Goal: Communication & Community: Answer question/provide support

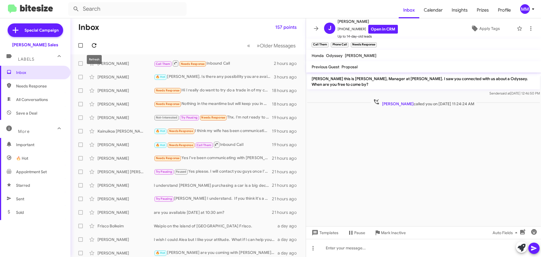
click at [94, 47] on icon at bounding box center [94, 45] width 7 height 7
click at [95, 47] on icon at bounding box center [94, 45] width 5 height 5
click at [25, 114] on span "Save a Deal" at bounding box center [26, 113] width 21 height 6
type input "in:not-interested"
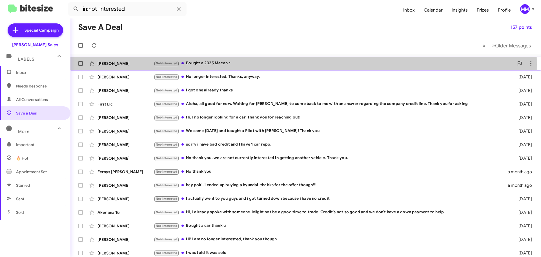
click at [125, 64] on div "[PERSON_NAME]" at bounding box center [125, 64] width 56 height 6
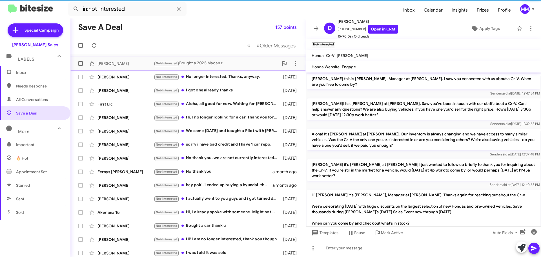
scroll to position [244, 0]
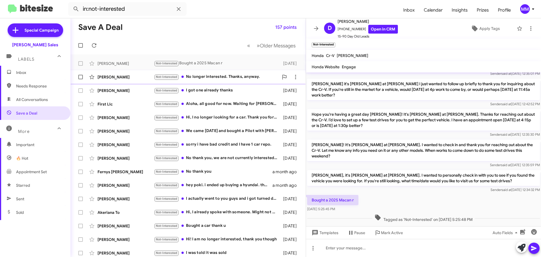
click at [119, 79] on div "[PERSON_NAME]" at bounding box center [125, 77] width 56 height 6
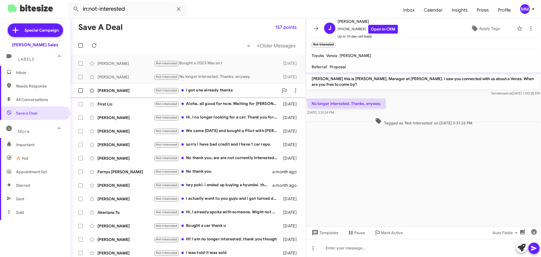
click at [121, 93] on div "[PERSON_NAME]" at bounding box center [125, 91] width 56 height 6
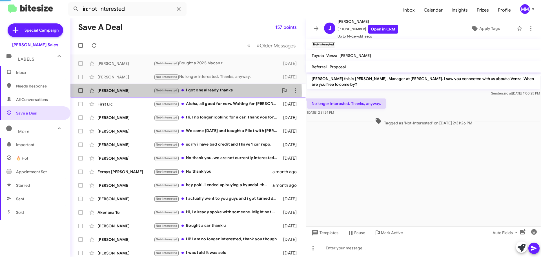
scroll to position [68, 0]
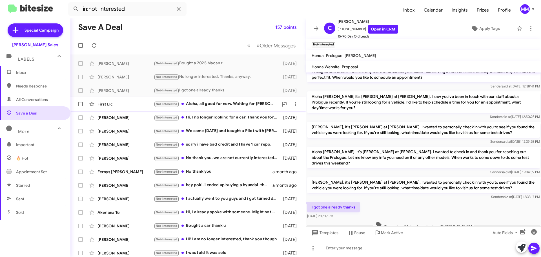
click at [119, 104] on div "First Llc" at bounding box center [125, 104] width 56 height 6
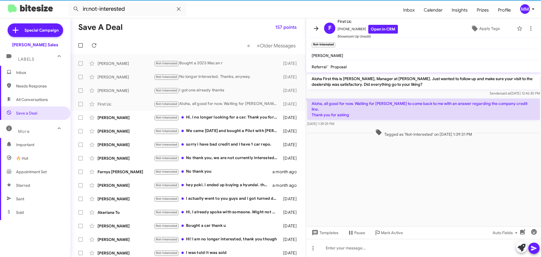
click at [317, 27] on icon at bounding box center [316, 28] width 5 height 4
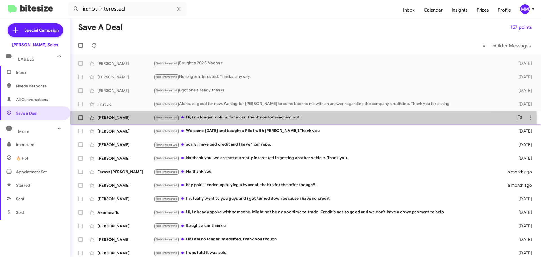
click at [228, 117] on div "Not-Interested Hi, I no longer looking for a car. Thank you for reaching out!" at bounding box center [334, 117] width 360 height 6
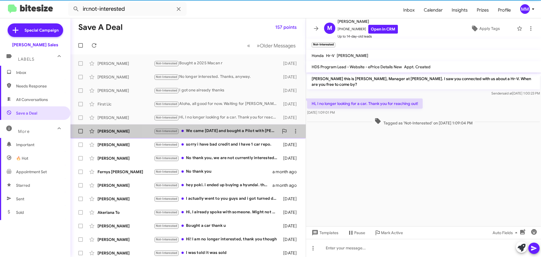
click at [223, 131] on div "Not-Interested We came [DATE] and bought a Pilot with Ka'mai! Thank you" at bounding box center [216, 131] width 125 height 6
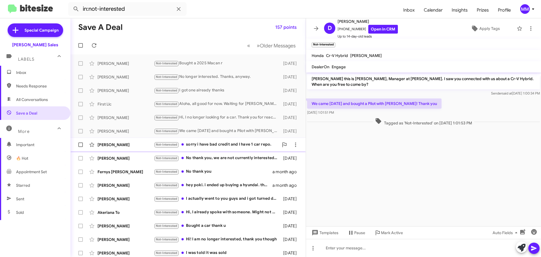
click at [218, 144] on div "Not-Interested sorry i have bad credit and I have 1 car repo." at bounding box center [216, 144] width 125 height 6
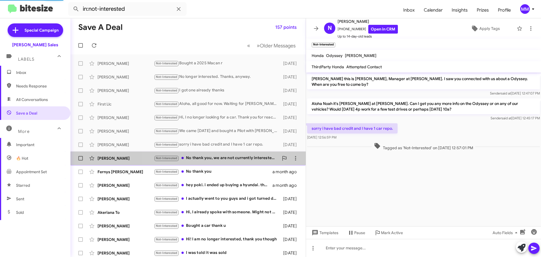
click at [218, 157] on div "Not-Interested No thank you, we are not currently interested in getting another…" at bounding box center [216, 158] width 125 height 6
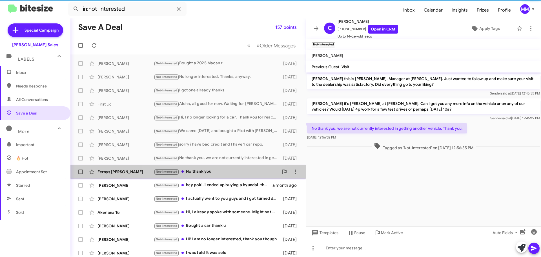
click at [208, 171] on div "Not-Interested No thank you" at bounding box center [216, 171] width 125 height 6
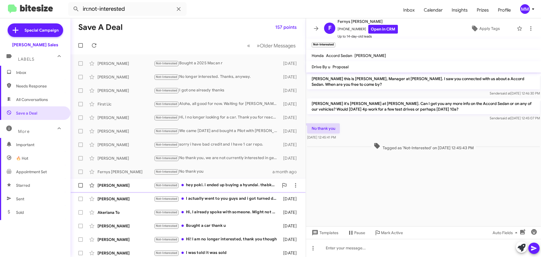
drag, startPoint x: 212, startPoint y: 185, endPoint x: 212, endPoint y: 182, distance: 3.4
click at [212, 183] on div "Not-Interested hey poki. i ended up buying a hyundai. thabks for the offer thou…" at bounding box center [216, 185] width 125 height 6
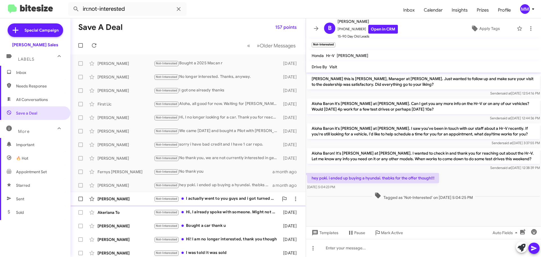
click at [208, 198] on div "Not-Interested I actually went to you guys and i got turned down because i have…" at bounding box center [216, 198] width 125 height 6
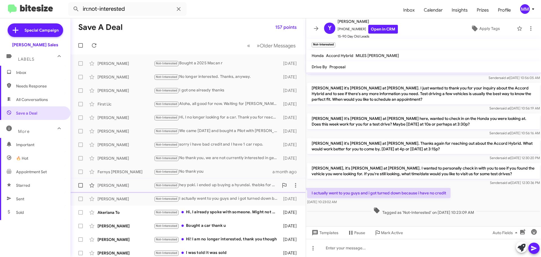
click at [208, 185] on div "Not-Interested hey poki. i ended up buying a hyundai. thabks for the offer thou…" at bounding box center [216, 185] width 125 height 6
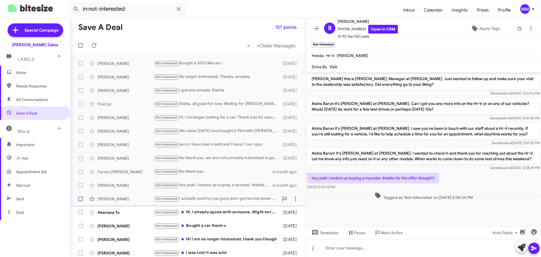
click at [210, 198] on div "Not-Interested I actually went to you guys and i got turned down because i have…" at bounding box center [216, 198] width 125 height 6
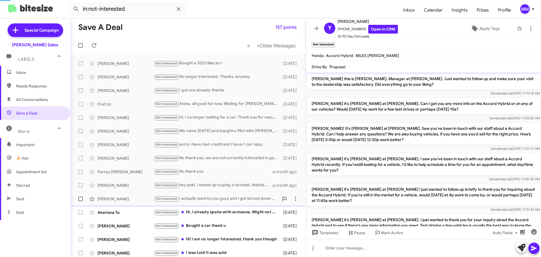
scroll to position [375, 0]
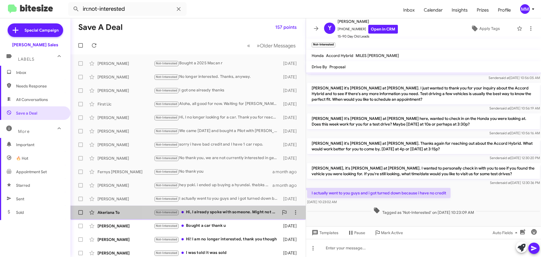
click at [211, 212] on div "Not-Interested Hi, I already spoke with someone. Might not be a good time to tr…" at bounding box center [216, 212] width 125 height 6
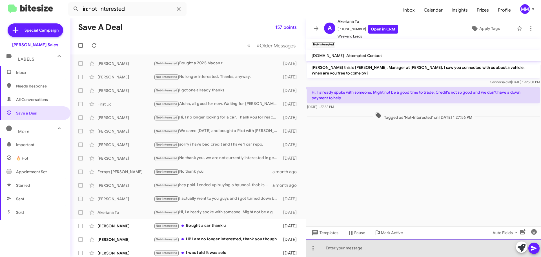
click at [351, 245] on div at bounding box center [423, 248] width 235 height 18
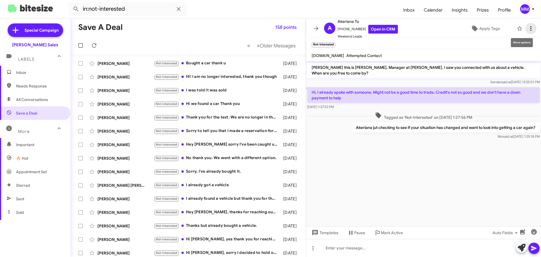
click at [527, 28] on icon at bounding box center [530, 28] width 7 height 7
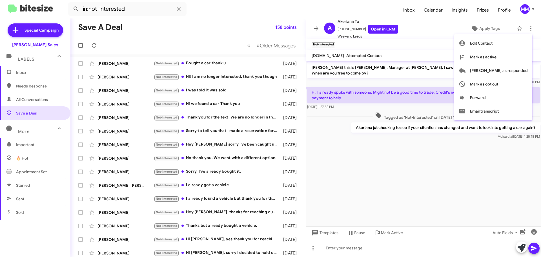
click at [441, 185] on div at bounding box center [270, 128] width 541 height 257
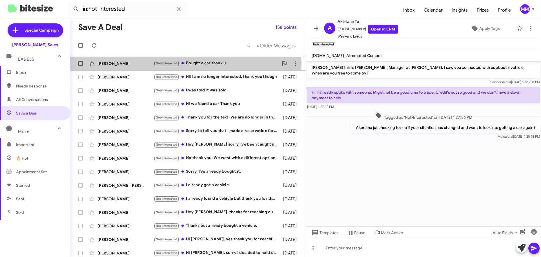
click at [114, 64] on div "[PERSON_NAME]" at bounding box center [125, 64] width 56 height 6
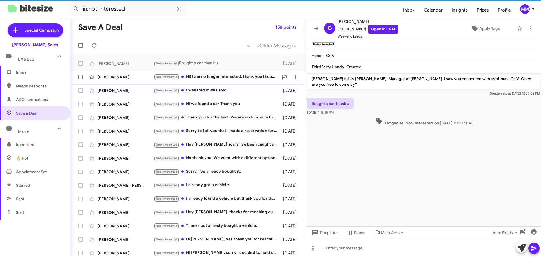
click at [119, 79] on div "[PERSON_NAME]" at bounding box center [125, 77] width 56 height 6
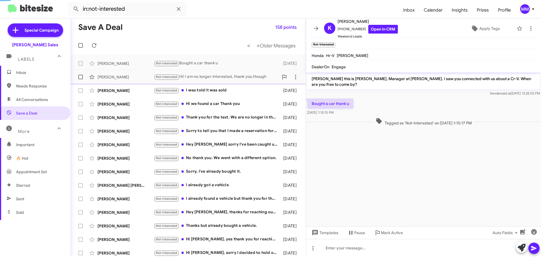
scroll to position [47, 0]
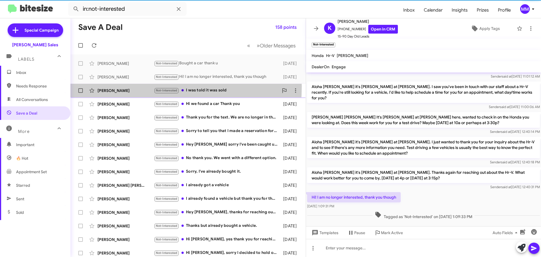
click at [119, 88] on div "[PERSON_NAME] Not-Interested I was told it was sold [DATE]" at bounding box center [188, 90] width 226 height 11
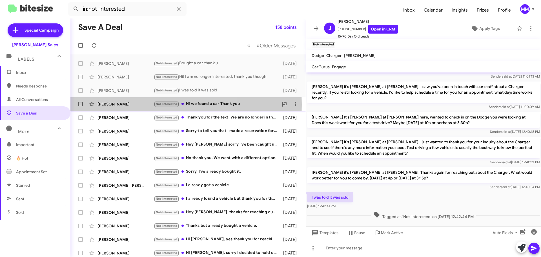
click at [126, 105] on div "[PERSON_NAME]" at bounding box center [125, 104] width 56 height 6
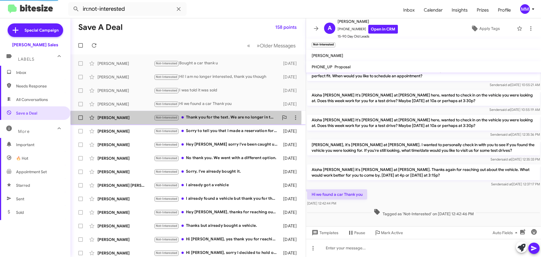
click at [121, 118] on div "[PERSON_NAME]" at bounding box center [125, 118] width 56 height 6
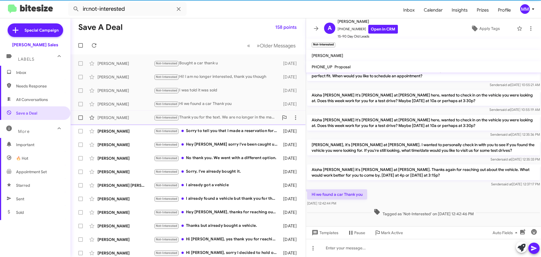
scroll to position [47, 0]
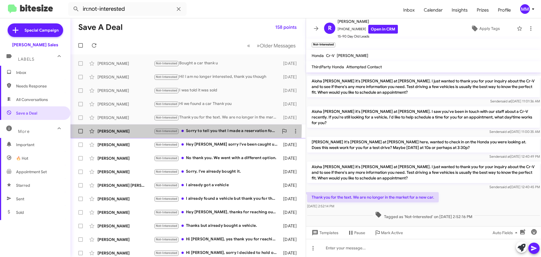
click at [119, 128] on div "[PERSON_NAME] Not-Interested Sorry to tell you that I made a reservation for a …" at bounding box center [188, 130] width 226 height 11
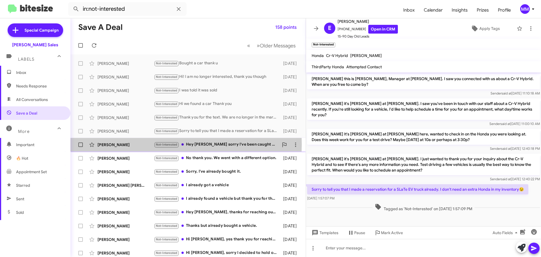
click at [120, 144] on div "[PERSON_NAME]" at bounding box center [125, 145] width 56 height 6
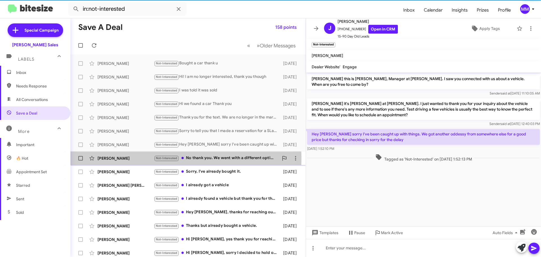
click at [119, 159] on div "[PERSON_NAME]" at bounding box center [125, 158] width 56 height 6
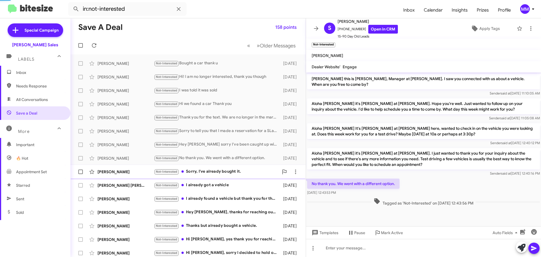
click at [112, 169] on div "[PERSON_NAME] Not-Interested Sorry, I've already bought it. [DATE]" at bounding box center [188, 171] width 226 height 11
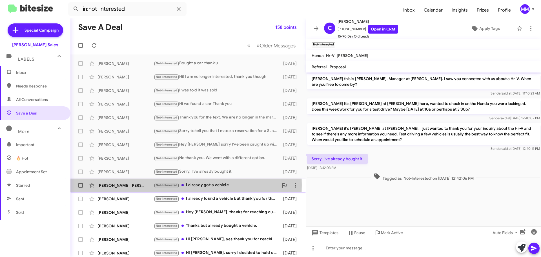
drag, startPoint x: 112, startPoint y: 185, endPoint x: 115, endPoint y: 184, distance: 2.8
click at [113, 185] on div "[PERSON_NAME] [PERSON_NAME]" at bounding box center [125, 185] width 56 height 6
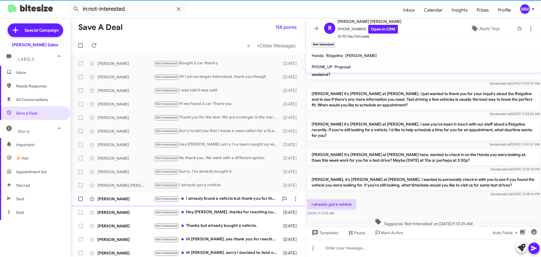
click at [110, 199] on div "[PERSON_NAME]" at bounding box center [125, 199] width 56 height 6
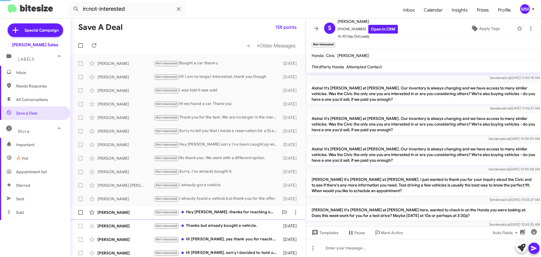
scroll to position [216, 0]
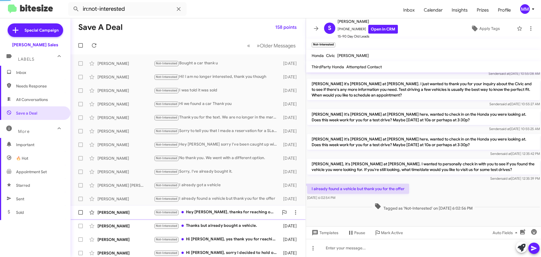
click at [115, 211] on div "[PERSON_NAME]" at bounding box center [125, 212] width 56 height 6
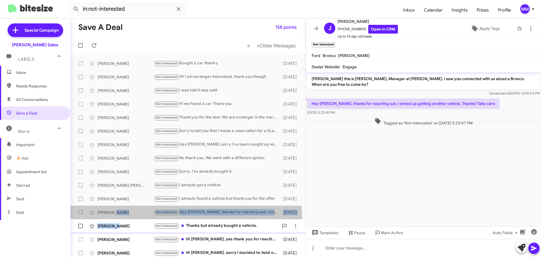
click at [115, 219] on mat-action-list "[PERSON_NAME] Not-Interested Bought a car thank u [DATE] [PERSON_NAME] Not-Inte…" at bounding box center [187, 190] width 235 height 273
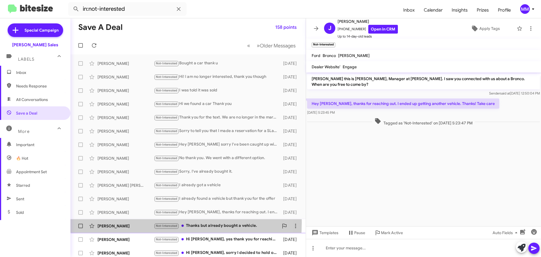
click at [118, 222] on div "[PERSON_NAME] Not-Interested Thanks but already bought a vehicle. [DATE]" at bounding box center [188, 225] width 226 height 11
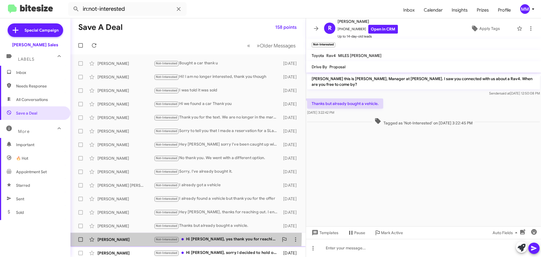
click at [115, 235] on div "[PERSON_NAME] Not-Interested Hi [PERSON_NAME], yes thank you for reaching out h…" at bounding box center [188, 238] width 226 height 11
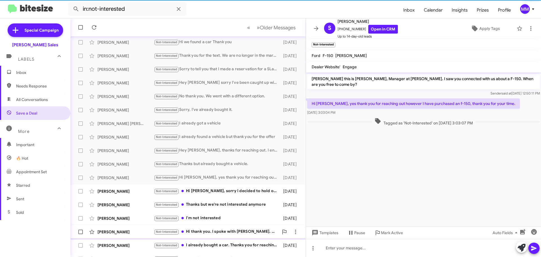
scroll to position [70, 0]
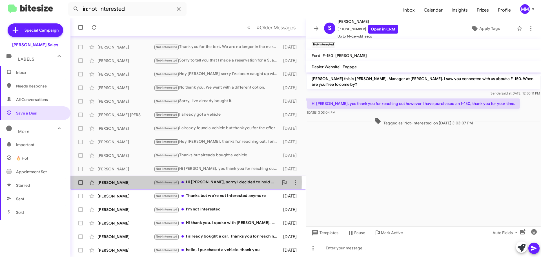
click at [112, 182] on div "[PERSON_NAME]" at bounding box center [125, 182] width 56 height 6
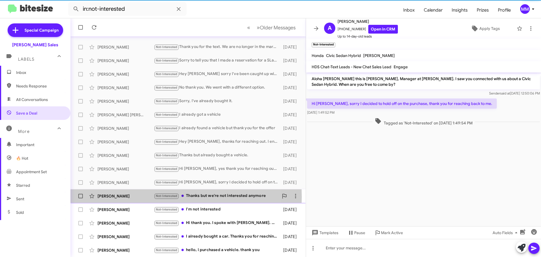
click at [113, 197] on div "[PERSON_NAME]" at bounding box center [125, 196] width 56 height 6
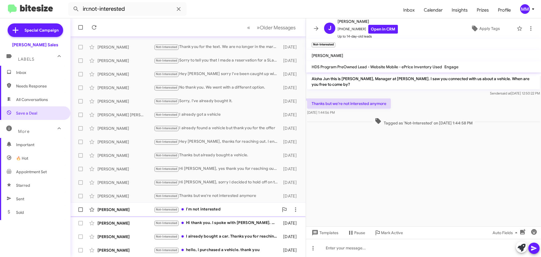
drag, startPoint x: 117, startPoint y: 216, endPoint x: 121, endPoint y: 215, distance: 3.7
click at [118, 216] on span "[PERSON_NAME] Not-Interested Hi thank you. I spoke with [PERSON_NAME]. We alrea…" at bounding box center [187, 223] width 235 height 14
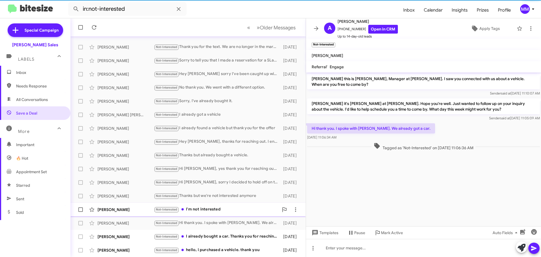
click at [119, 208] on div "[PERSON_NAME]" at bounding box center [125, 209] width 56 height 6
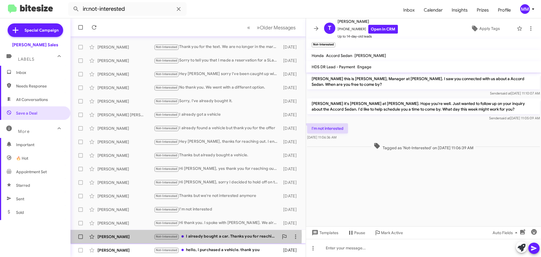
click at [119, 237] on div "[PERSON_NAME]" at bounding box center [125, 236] width 56 height 6
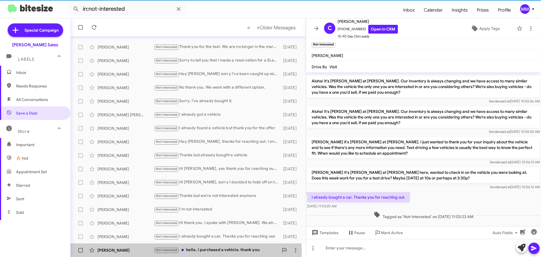
click at [117, 251] on div "[PERSON_NAME]" at bounding box center [125, 250] width 56 height 6
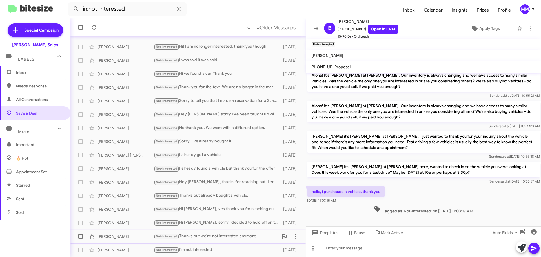
scroll to position [70, 0]
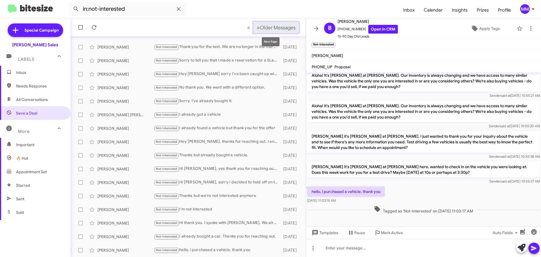
click at [257, 28] on span "»" at bounding box center [258, 27] width 3 height 7
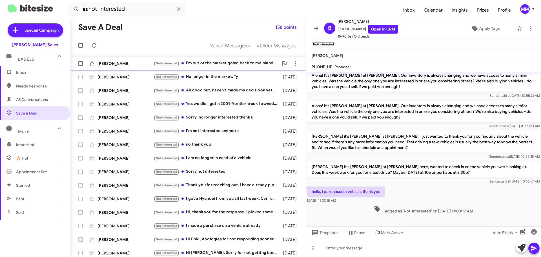
click at [202, 61] on div "Not-Interested I'm out of the market going back to mainland" at bounding box center [216, 63] width 125 height 6
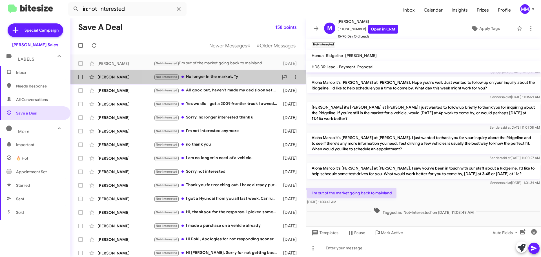
click at [204, 77] on div "Not-Interested No longer in the market, Ty" at bounding box center [216, 77] width 125 height 6
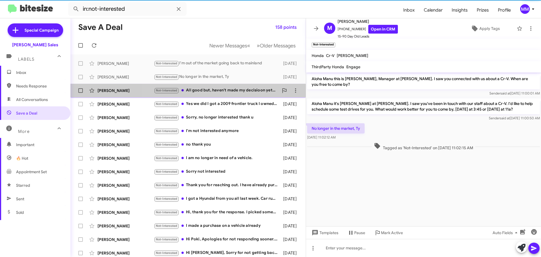
click at [205, 91] on div "Not-Interested All good but, haven't made my decisioon yet on changing vehicule" at bounding box center [216, 90] width 125 height 6
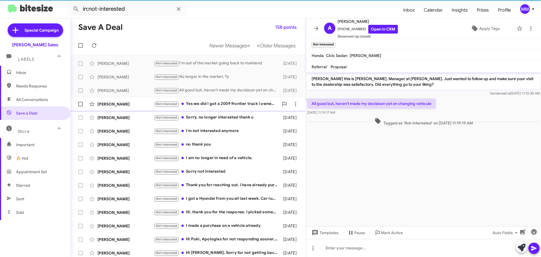
click at [204, 104] on div "Not-Interested Yes we did I got a 2009 frontier truck I owned it" at bounding box center [216, 104] width 125 height 6
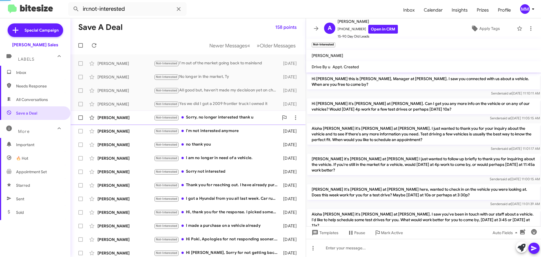
scroll to position [300, 0]
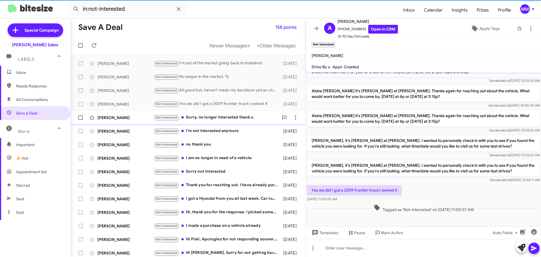
drag, startPoint x: 204, startPoint y: 117, endPoint x: 205, endPoint y: 121, distance: 3.2
click at [204, 120] on div "Not-Interested Sorry, no longer interested thank u" at bounding box center [216, 117] width 125 height 6
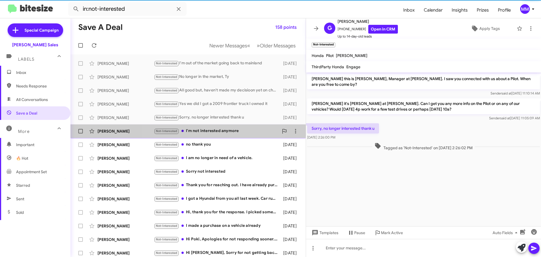
click at [205, 130] on div "Not-Interested I'm not interested anymore" at bounding box center [216, 131] width 125 height 6
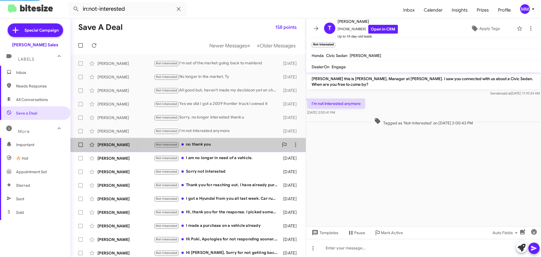
click at [200, 144] on div "Not-Interested no thank you" at bounding box center [216, 144] width 125 height 6
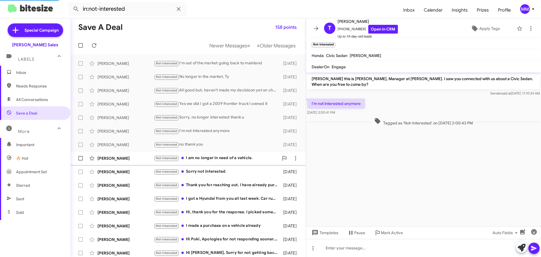
click at [204, 158] on div "Not-Interested I am no longer in need of a vehicle." at bounding box center [216, 158] width 125 height 6
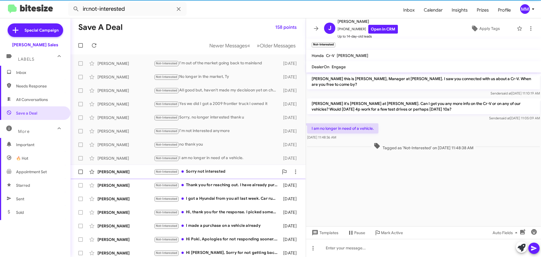
click at [204, 173] on div "Not-Interested Sorry not interested" at bounding box center [216, 171] width 125 height 6
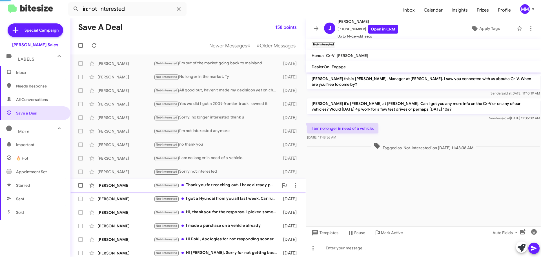
click at [205, 184] on div "Not-Interested Thank you for reaching out. I have already purchased a vehicle." at bounding box center [216, 185] width 125 height 6
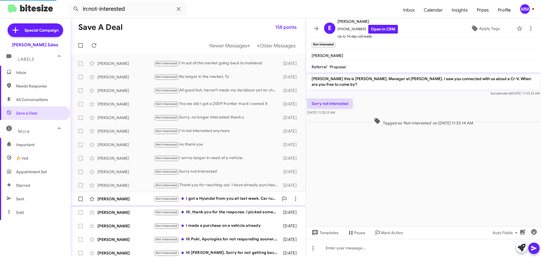
click at [208, 202] on div "[PERSON_NAME] Not-Interested I got a Hyundai from you all last week. Car runs a…" at bounding box center [188, 198] width 226 height 11
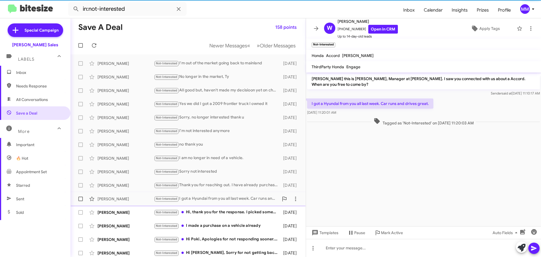
drag, startPoint x: 208, startPoint y: 209, endPoint x: 211, endPoint y: 204, distance: 5.8
click at [208, 210] on div "Not-Interested Hi, thank you for the response. I picked something up last week." at bounding box center [217, 212] width 126 height 6
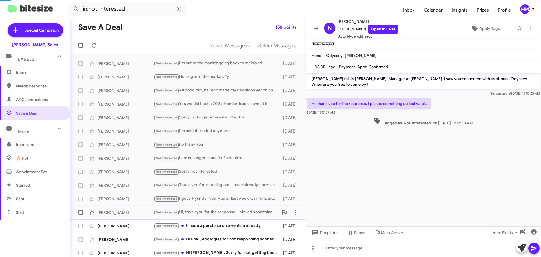
scroll to position [28, 0]
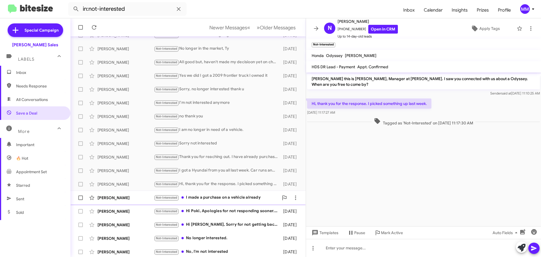
click at [214, 200] on div "Not-Interested I made a purchase on a vehicle already" at bounding box center [216, 197] width 125 height 6
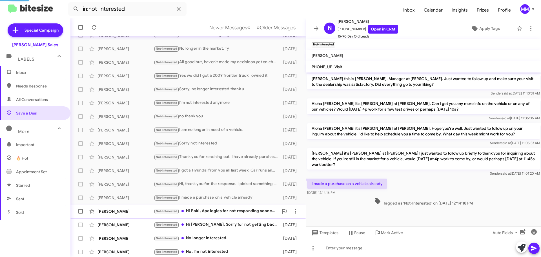
click at [211, 211] on div "Not-Interested Hi [PERSON_NAME], Apologies for not responding sooner. I was int…" at bounding box center [216, 211] width 125 height 6
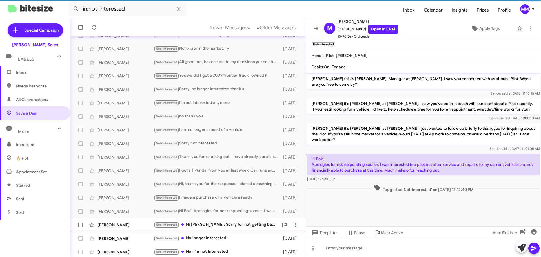
click at [213, 224] on div "Not-Interested Hi [PERSON_NAME], Sorry for not getting back to you. But we did …" at bounding box center [216, 224] width 125 height 6
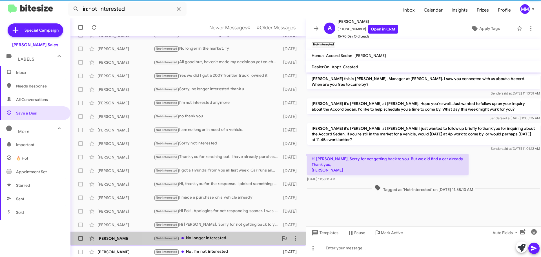
click at [211, 235] on div "Not-Interested No longer interested." at bounding box center [216, 238] width 125 height 6
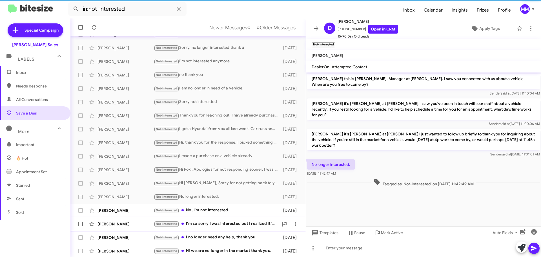
scroll to position [70, 0]
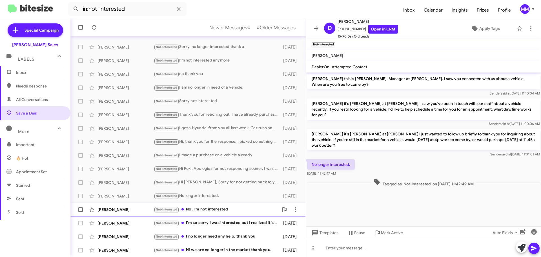
click at [206, 211] on div "Not-Interested No, I'm not interested" at bounding box center [216, 209] width 125 height 6
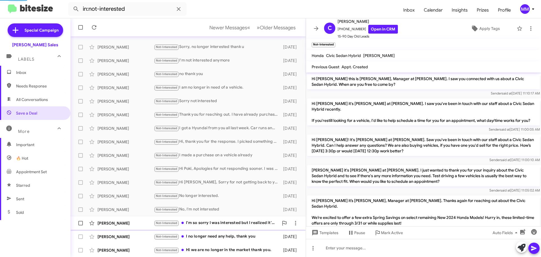
scroll to position [324, 0]
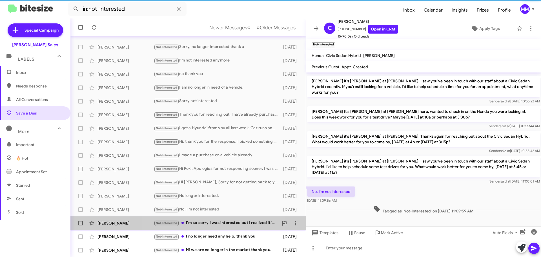
click at [210, 222] on div "Not-Interested I'm so sorry I was interested but I realized it's way over my bu…" at bounding box center [216, 222] width 125 height 6
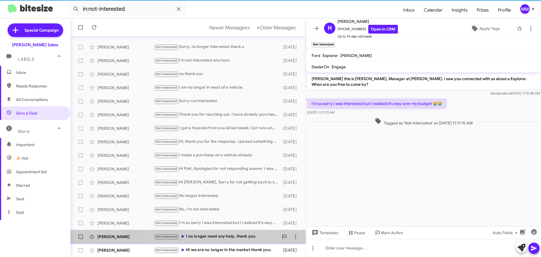
click at [214, 237] on div "Not-Interested I no longer need any help, thank you" at bounding box center [216, 236] width 125 height 6
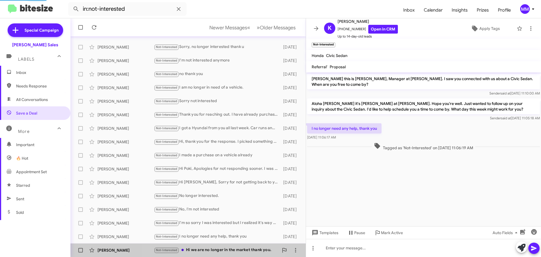
click at [212, 249] on div "Not-Interested Hi we are no longer in the market thank you." at bounding box center [216, 249] width 125 height 6
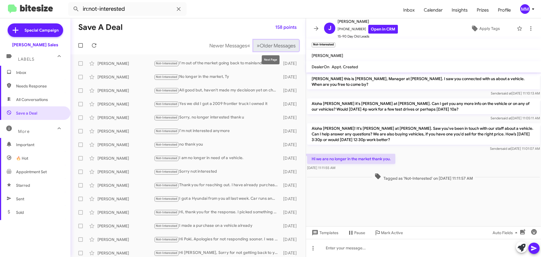
click at [257, 47] on span "»" at bounding box center [258, 45] width 3 height 7
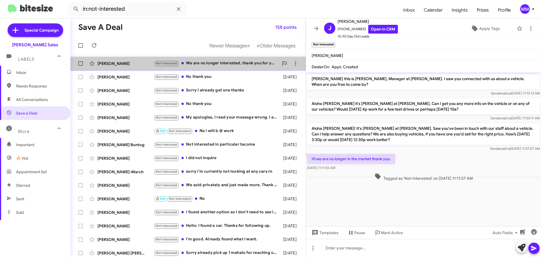
click at [220, 63] on div "Not-Interested We are no longer interested, thank you for your time" at bounding box center [216, 63] width 125 height 6
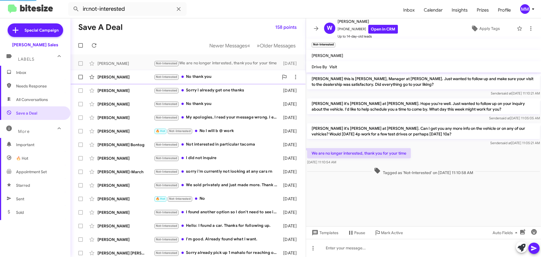
click at [206, 75] on div "Not-Interested No thank you" at bounding box center [216, 77] width 125 height 6
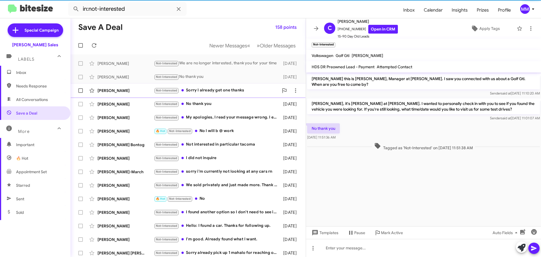
click at [210, 89] on div "Not-Interested Sorry I already get one thanks" at bounding box center [216, 90] width 125 height 6
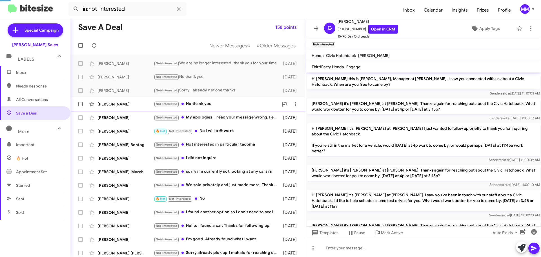
scroll to position [437, 0]
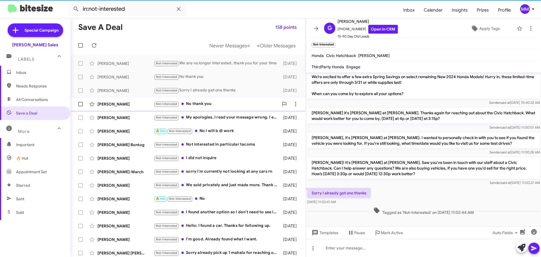
click at [206, 108] on div "[PERSON_NAME] Not-Interested No thank you [DATE]" at bounding box center [188, 103] width 226 height 11
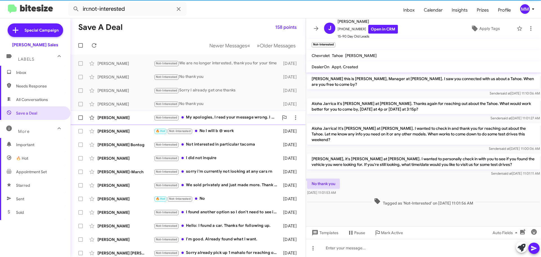
click at [208, 121] on div "Not-Interested My apologies, I read your message wrong. I ended up buying a rid…" at bounding box center [216, 117] width 125 height 6
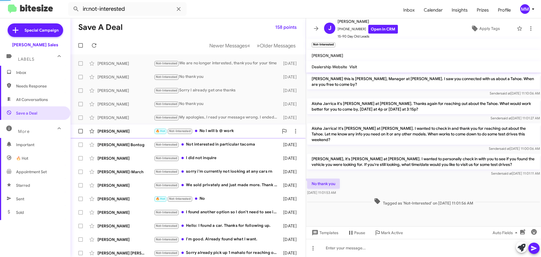
click at [211, 130] on div "🔥 Hot Not-Interested No I will b @ work" at bounding box center [216, 131] width 125 height 6
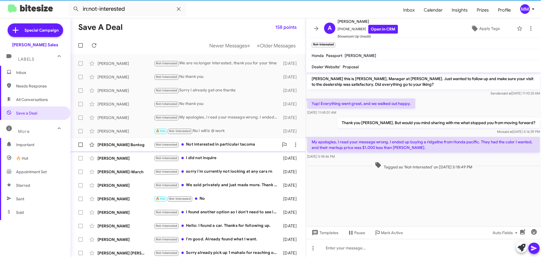
scroll to position [4, 0]
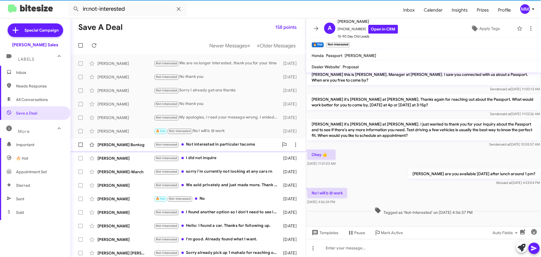
click at [209, 143] on div "Not-Interested Not interested in particular tacoma" at bounding box center [216, 144] width 125 height 6
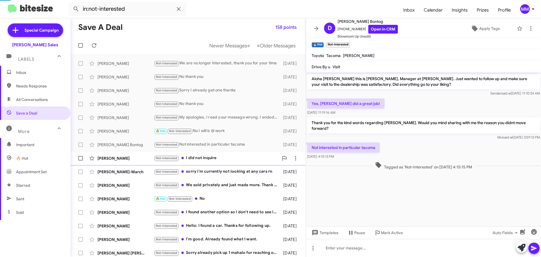
click at [208, 158] on div "Not-Interested I did not inquire" at bounding box center [216, 158] width 125 height 6
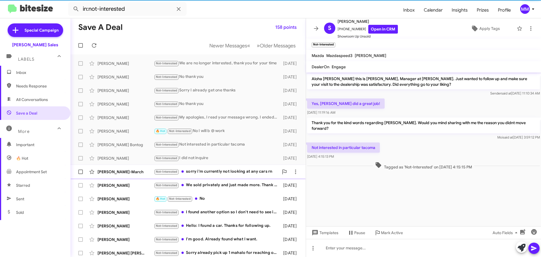
click at [211, 171] on div "Not-Interested sorry i'm currently not looking at any cars rn" at bounding box center [216, 171] width 125 height 6
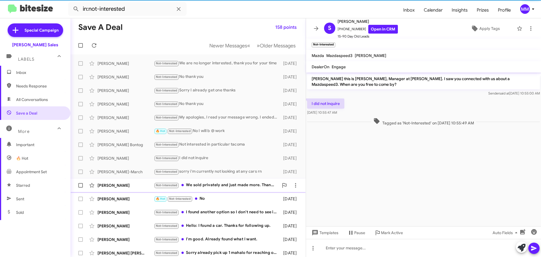
scroll to position [42, 0]
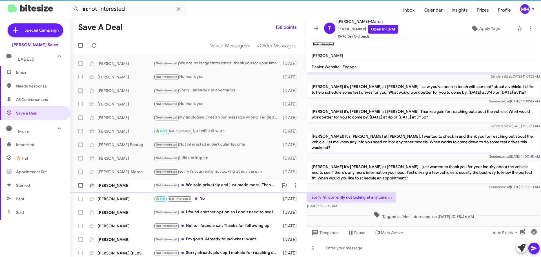
click at [212, 182] on div "Not-Interested We sold privately and just made more. Thank you though!!!" at bounding box center [216, 185] width 125 height 6
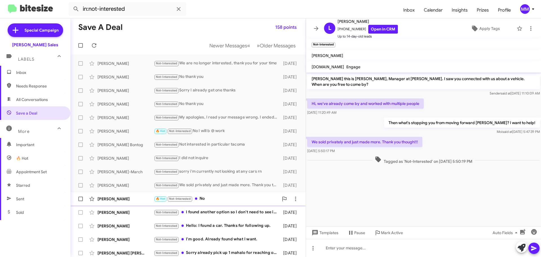
click at [211, 199] on div "🔥 Hot Not-Interested No" at bounding box center [216, 198] width 125 height 6
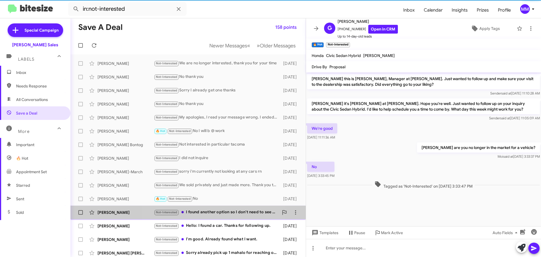
click at [211, 212] on div "Not-Interested I found another option so I don't need to see it anymore thank y…" at bounding box center [216, 212] width 125 height 6
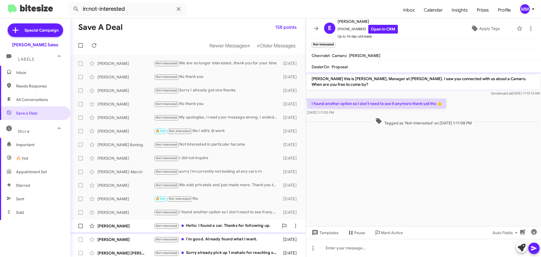
click at [207, 226] on div "Not-Interested Hello: I found a car. Thanks for following up." at bounding box center [216, 225] width 125 height 6
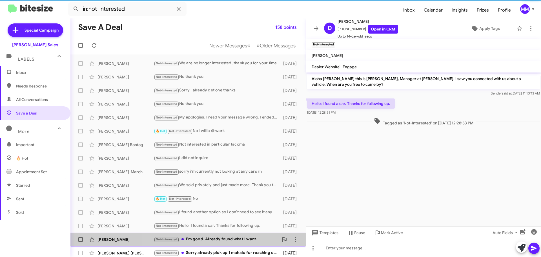
click at [208, 241] on div "Not-Interested I'm good. Already found what I want." at bounding box center [216, 239] width 125 height 6
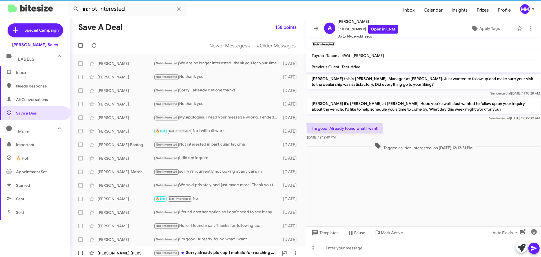
click at [208, 251] on div "Not-Interested Sorry already pick up 1 mahalo for reaching out" at bounding box center [216, 252] width 125 height 6
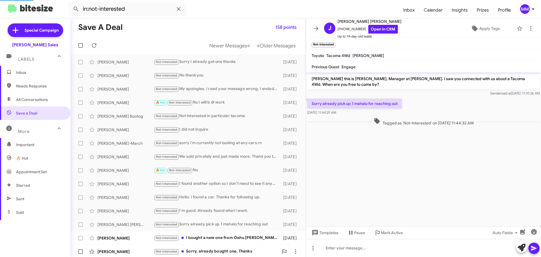
scroll to position [70, 0]
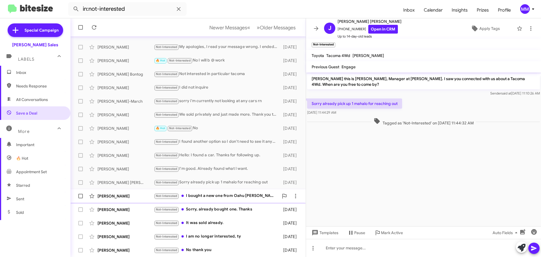
click at [215, 198] on div "Not-Interested I bought a new one from Oahu [PERSON_NAME] It's on its way to [G…" at bounding box center [216, 195] width 125 height 6
click at [215, 210] on div "Not-Interested Sorry, already bought one. Thanks" at bounding box center [216, 209] width 125 height 6
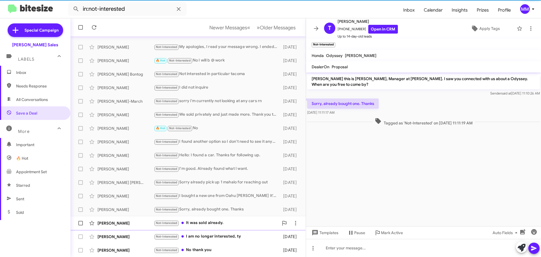
click at [208, 222] on div "Not-Interested It was sold already." at bounding box center [216, 222] width 125 height 6
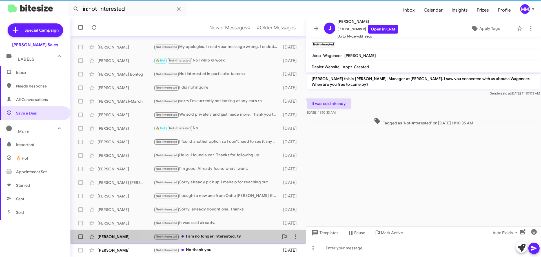
drag, startPoint x: 209, startPoint y: 233, endPoint x: 210, endPoint y: 237, distance: 3.5
click at [210, 234] on div "Not-Interested I am no longer interested, ty" at bounding box center [216, 236] width 125 height 6
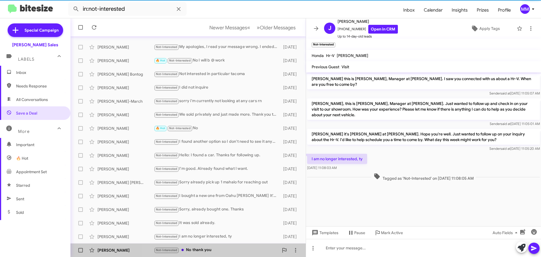
click at [206, 249] on div "Not-Interested No thank you" at bounding box center [216, 249] width 125 height 6
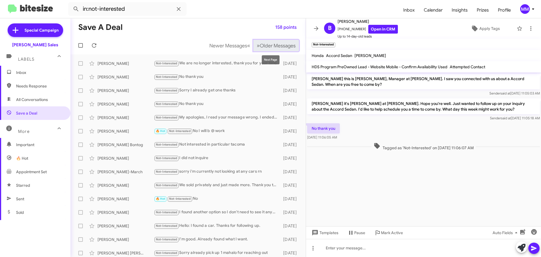
click at [257, 44] on span "»" at bounding box center [258, 45] width 3 height 7
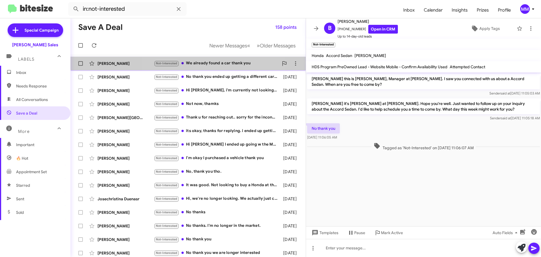
click at [199, 62] on div "Not-Interested We already found a car thank you" at bounding box center [216, 63] width 125 height 6
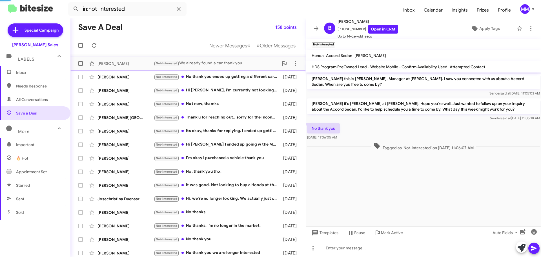
scroll to position [160, 0]
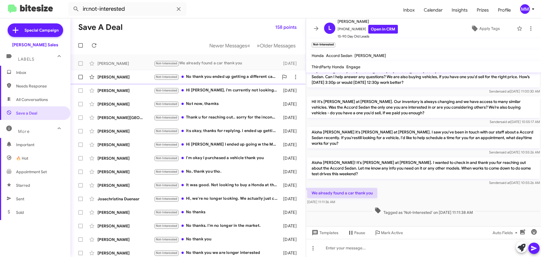
click at [204, 79] on div "Not-Interested No thank you ended up getting a different car thanks" at bounding box center [216, 77] width 125 height 6
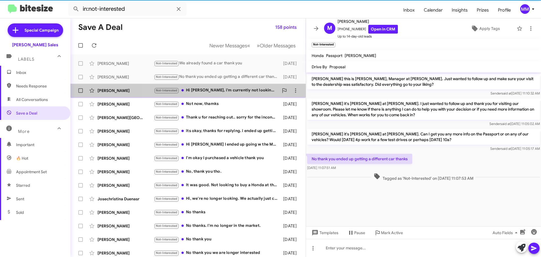
click at [207, 91] on div "Not-Interested Hi [PERSON_NAME], i'm currently not looking for another vehicle.…" at bounding box center [216, 90] width 125 height 6
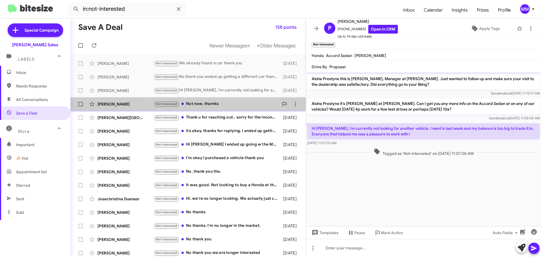
click at [208, 106] on div "Not-Interested Not now, thamks" at bounding box center [216, 104] width 125 height 6
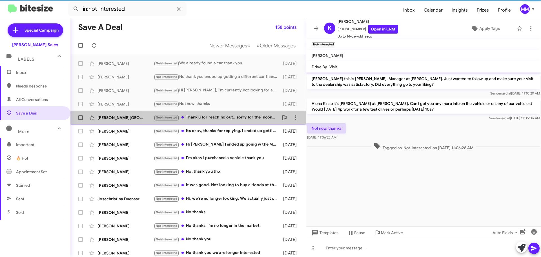
click at [212, 117] on div "Not-Interested Thank u for reaching out.. sorry for the inconvenience but we al…" at bounding box center [216, 117] width 125 height 6
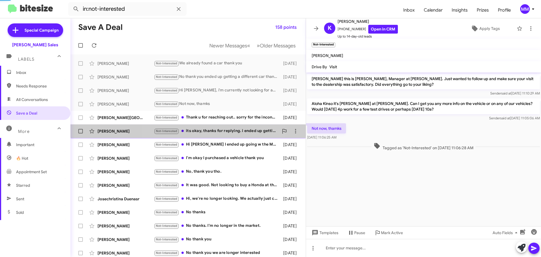
click at [216, 130] on div "Not-Interested its okay, thanks for replying. i ended up getting a vehicle at […" at bounding box center [216, 131] width 125 height 6
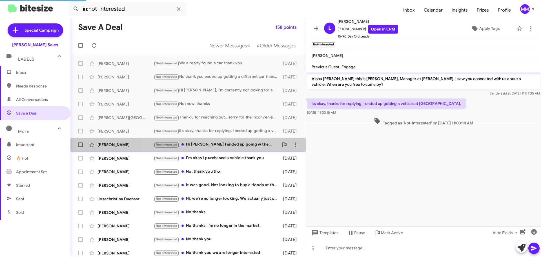
click at [214, 141] on div "Not-Interested Hi [PERSON_NAME] I ended up going w the Mazda but thank you" at bounding box center [216, 144] width 125 height 6
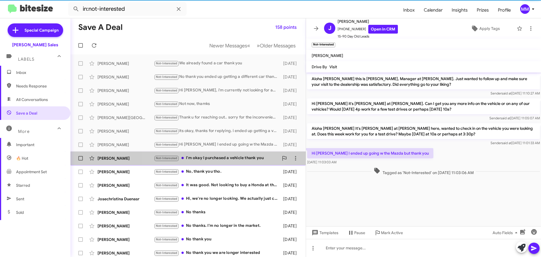
click at [219, 157] on div "Not-Interested I'm okay I purchased a vehicle thank you" at bounding box center [216, 158] width 125 height 6
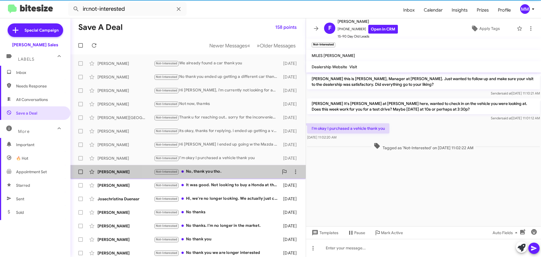
click at [203, 172] on div "Not-Interested No, thank you tho." at bounding box center [216, 171] width 125 height 6
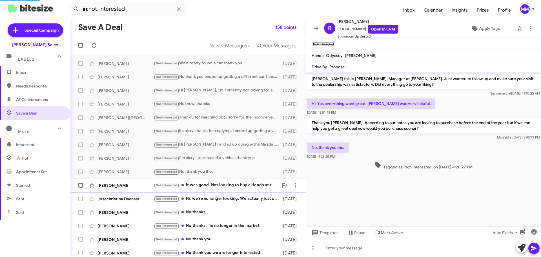
click at [203, 183] on div "Not-Interested It was good. Not looking to buy a Honda at this time thank you" at bounding box center [216, 185] width 125 height 6
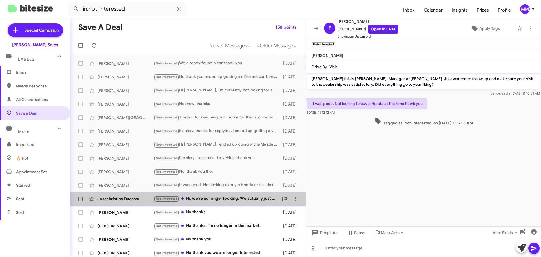
click at [201, 197] on div "Not-Interested Hi, we're no longer looking. We actually just closed on a car wi…" at bounding box center [216, 198] width 125 height 6
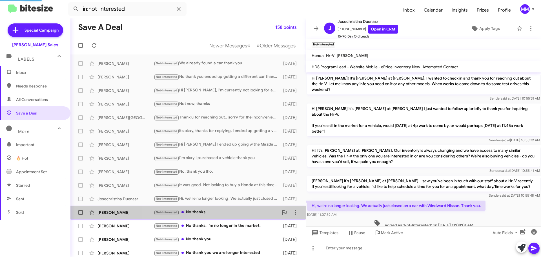
click at [199, 212] on div "Not-Interested No thanks" at bounding box center [216, 212] width 125 height 6
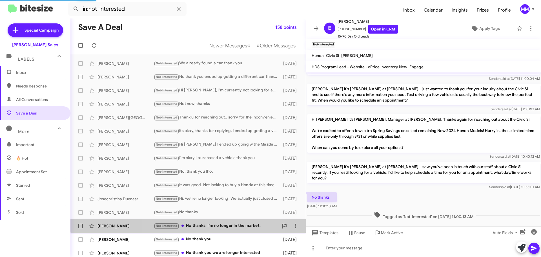
drag, startPoint x: 206, startPoint y: 222, endPoint x: 206, endPoint y: 225, distance: 3.1
click at [206, 223] on div "Not-Interested No thanks. I'm no longer in the market." at bounding box center [216, 225] width 125 height 6
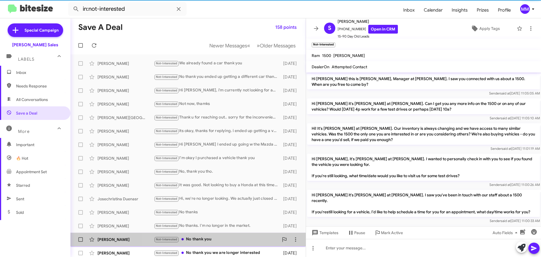
drag, startPoint x: 204, startPoint y: 237, endPoint x: 208, endPoint y: 240, distance: 4.0
click at [205, 238] on div "Not-Interested No thank you" at bounding box center [216, 239] width 125 height 6
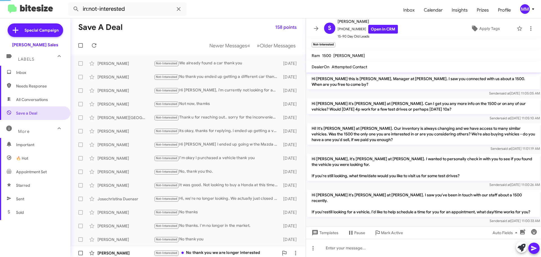
scroll to position [119, 0]
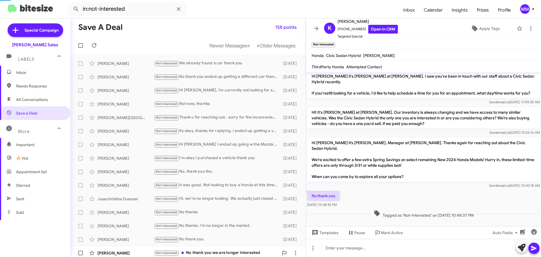
click at [221, 251] on div "Not-Interested No thank you we are longer interested" at bounding box center [216, 252] width 125 height 6
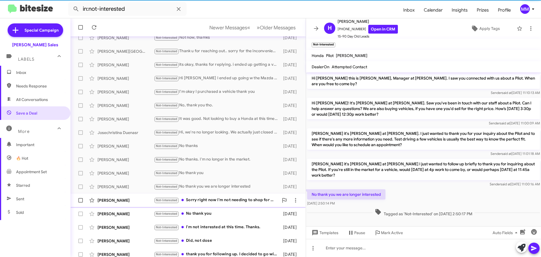
scroll to position [70, 0]
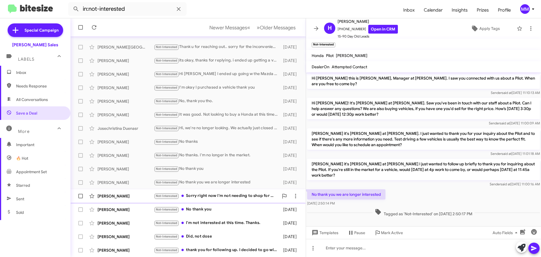
click at [222, 197] on div "Not-Interested Sorry right now I'm not needing to shop for a car. Thanks" at bounding box center [216, 195] width 125 height 6
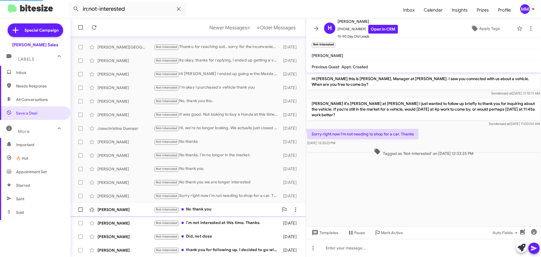
click at [209, 206] on div "Not-Interested No thank you" at bounding box center [216, 209] width 125 height 6
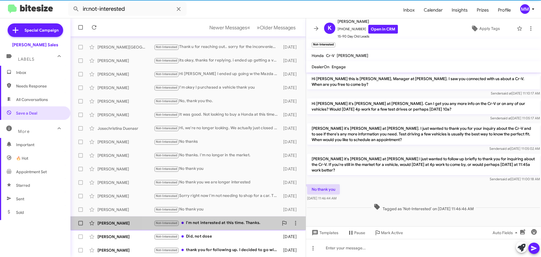
click at [227, 222] on div "Not-Interested I'm not interested at this time. Thanks." at bounding box center [216, 222] width 125 height 6
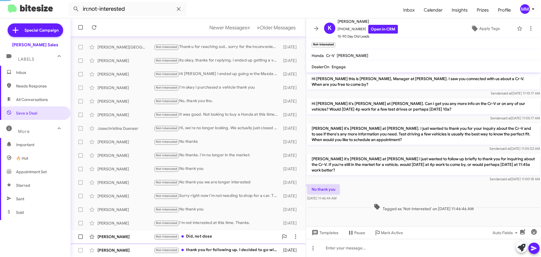
scroll to position [38, 0]
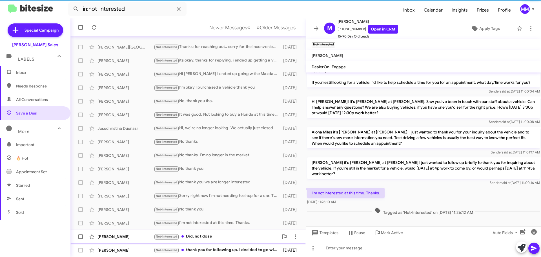
click at [207, 235] on div "Not-Interested Did, not dose" at bounding box center [216, 236] width 125 height 6
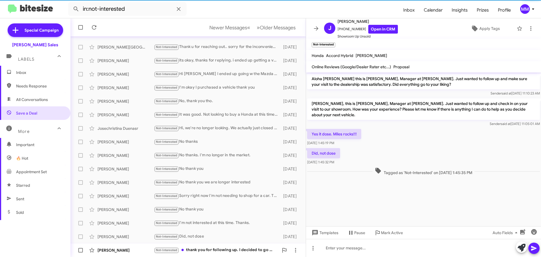
click at [211, 248] on div "Not-Interested thank you for following up. I decided to go with something else.…" at bounding box center [216, 249] width 125 height 6
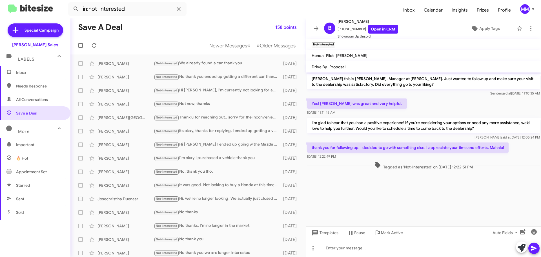
click at [26, 73] on span "Inbox" at bounding box center [40, 73] width 48 height 6
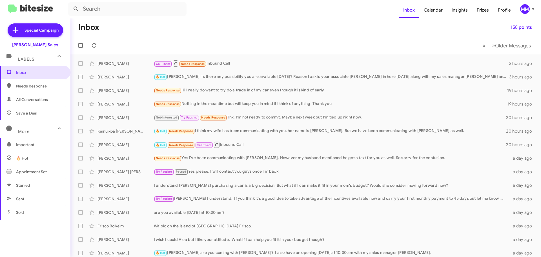
click at [30, 87] on span "Needs Response" at bounding box center [40, 86] width 48 height 6
type input "in:needs-response"
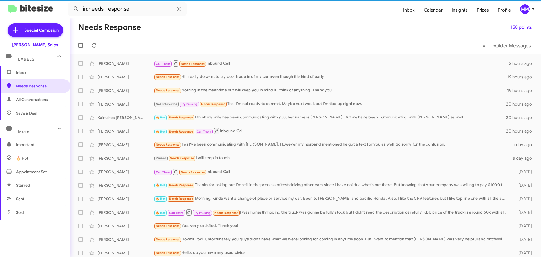
click at [28, 74] on span "Inbox" at bounding box center [40, 73] width 48 height 6
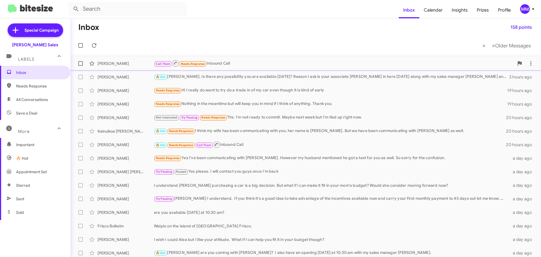
click at [109, 63] on div "[PERSON_NAME]" at bounding box center [125, 64] width 56 height 6
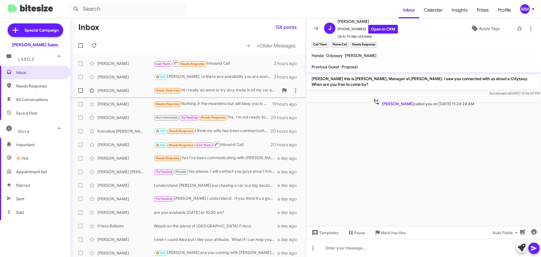
click at [110, 93] on div "[PERSON_NAME]" at bounding box center [125, 91] width 56 height 6
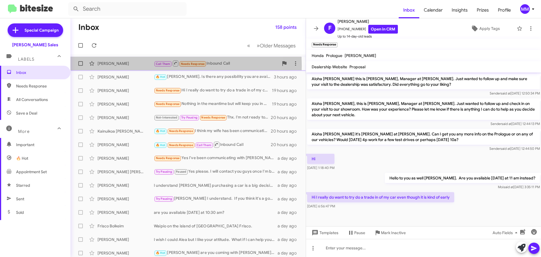
click at [113, 66] on div "[PERSON_NAME]" at bounding box center [125, 64] width 56 height 6
